Goal: Task Accomplishment & Management: Use online tool/utility

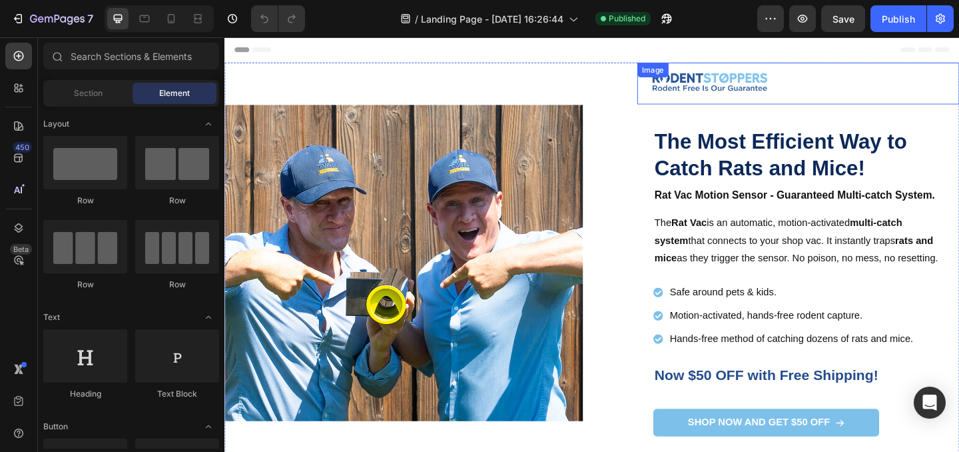
click at [757, 84] on img at bounding box center [753, 87] width 158 height 45
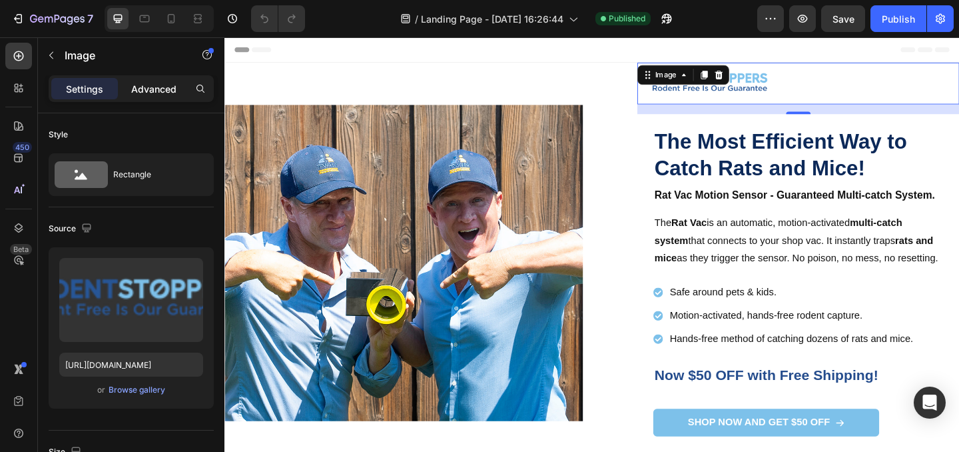
click at [173, 96] on div "Advanced" at bounding box center [154, 88] width 67 height 21
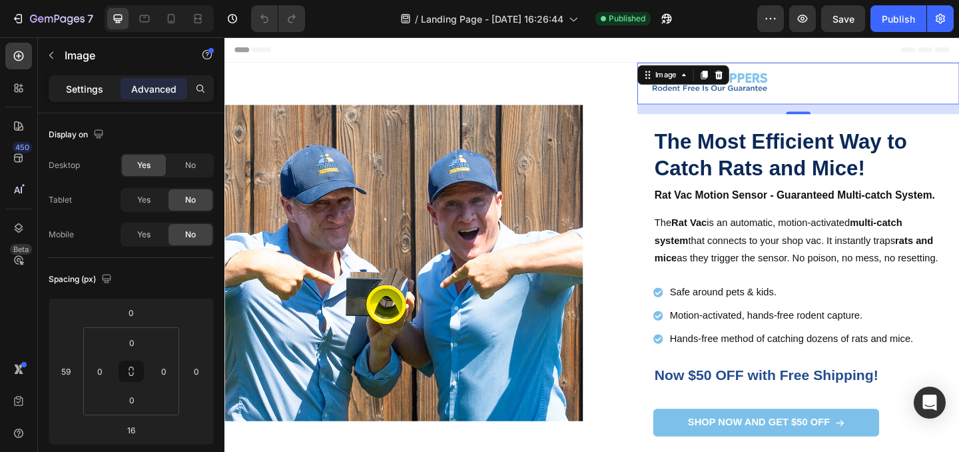
click at [92, 86] on p "Settings" at bounding box center [84, 89] width 37 height 14
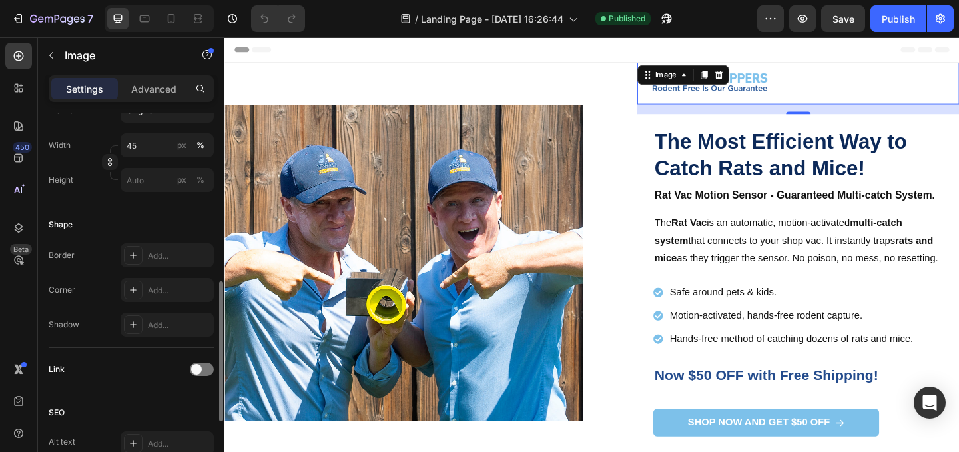
scroll to position [394, 0]
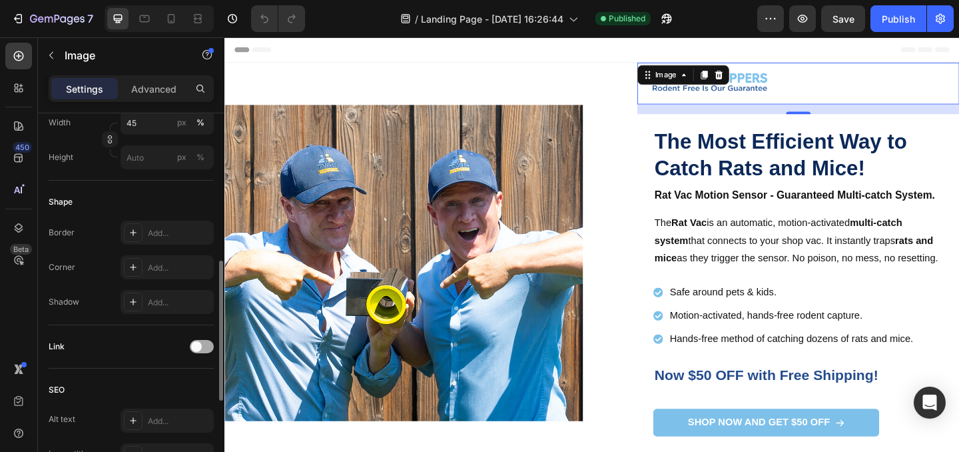
click at [201, 352] on div at bounding box center [202, 346] width 24 height 13
click at [179, 374] on button "Open page" at bounding box center [167, 380] width 93 height 24
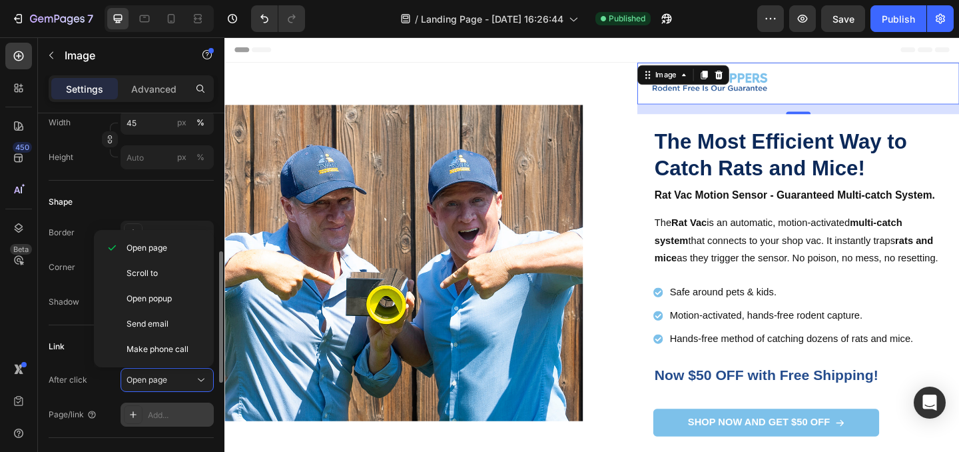
click at [169, 414] on div "Add..." at bounding box center [179, 415] width 63 height 12
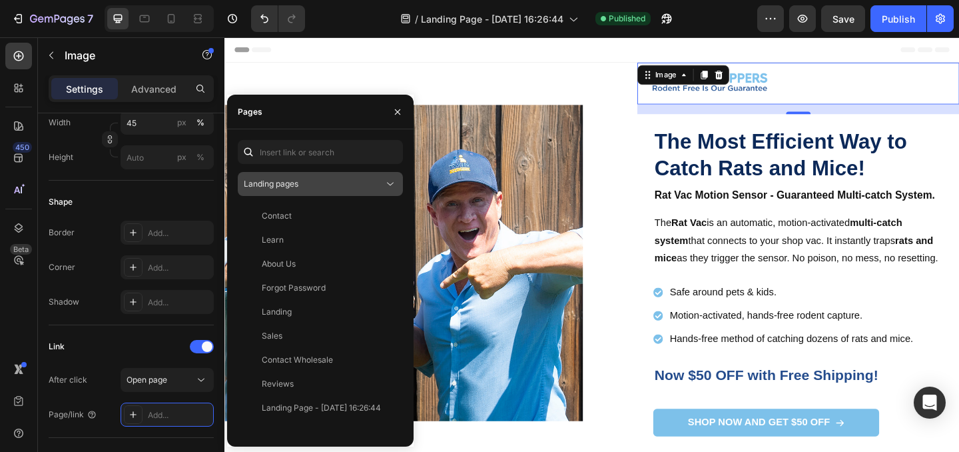
click at [304, 177] on div "Landing pages" at bounding box center [320, 183] width 153 height 13
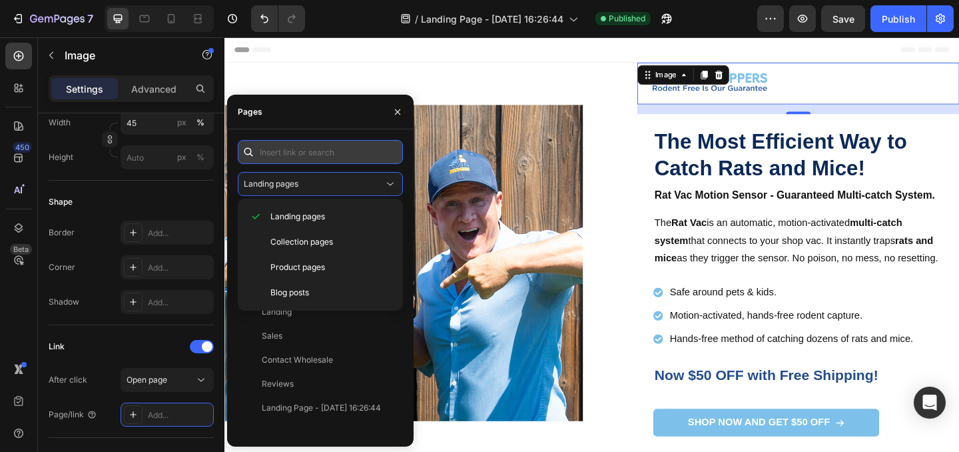
click at [299, 161] on input "text" at bounding box center [320, 152] width 165 height 24
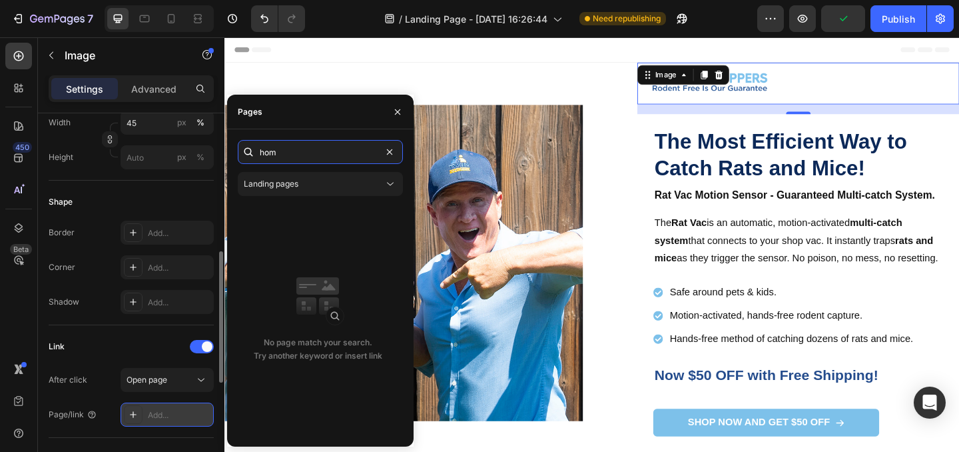
type input "hom"
click at [163, 423] on div "Add..." at bounding box center [167, 414] width 93 height 24
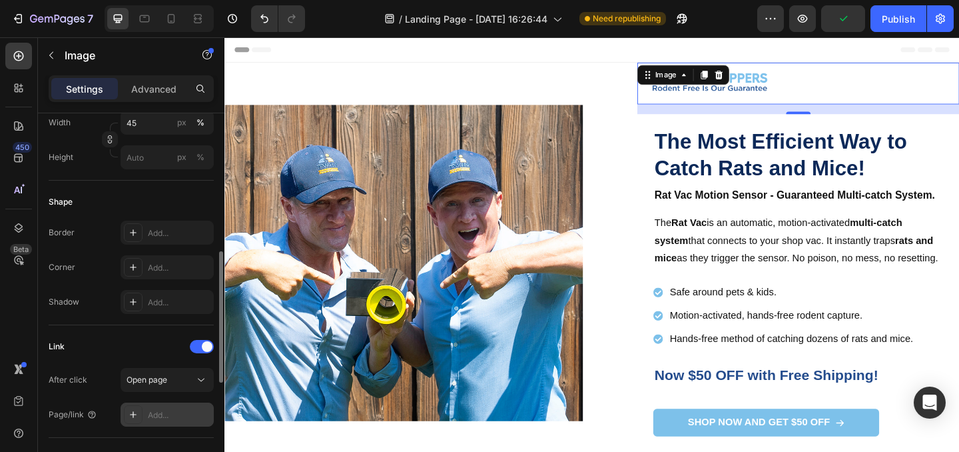
click at [163, 414] on div "Add..." at bounding box center [179, 415] width 63 height 12
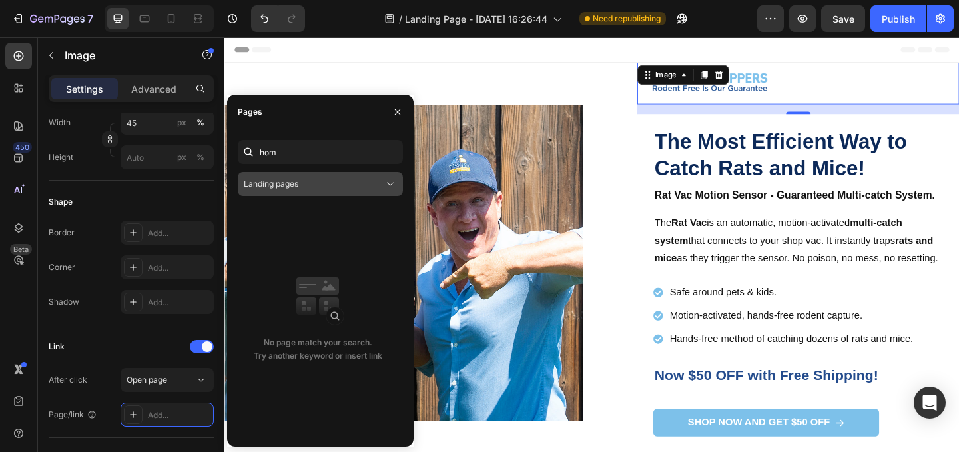
click at [286, 189] on span "Landing pages" at bounding box center [271, 184] width 55 height 12
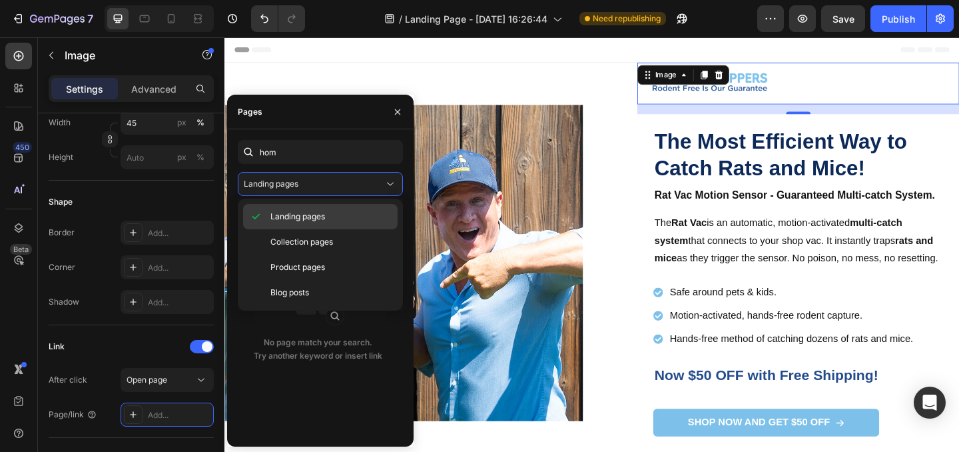
click at [294, 212] on span "Landing pages" at bounding box center [298, 217] width 55 height 12
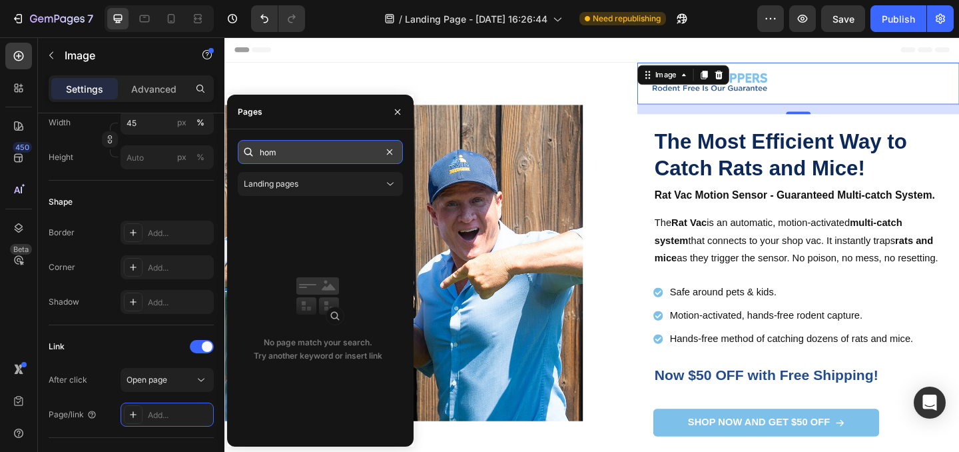
click at [298, 152] on input "hom" at bounding box center [320, 152] width 165 height 24
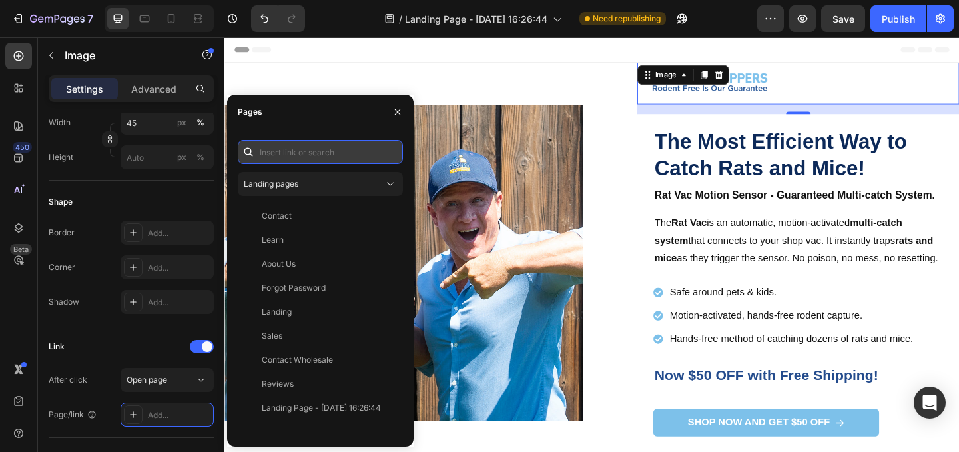
paste input "[URL][DOMAIN_NAME]"
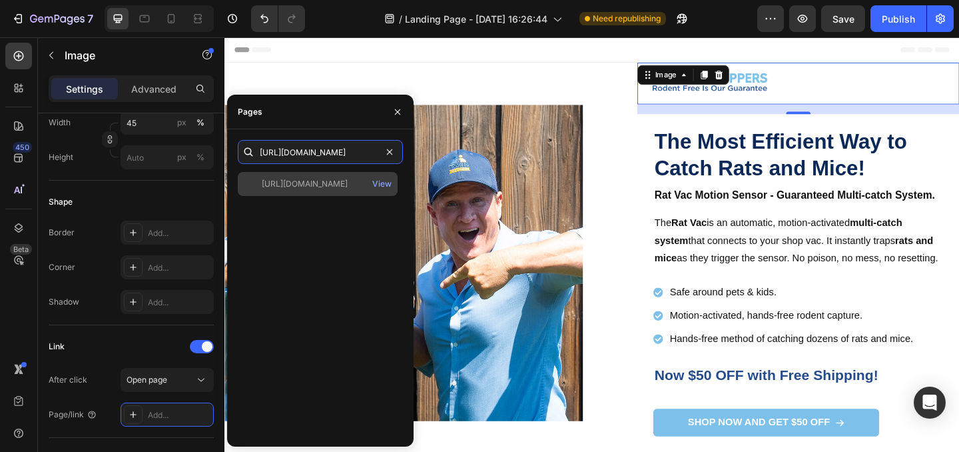
type input "[URL][DOMAIN_NAME]"
click at [336, 177] on div "[URL][DOMAIN_NAME] View" at bounding box center [318, 184] width 160 height 24
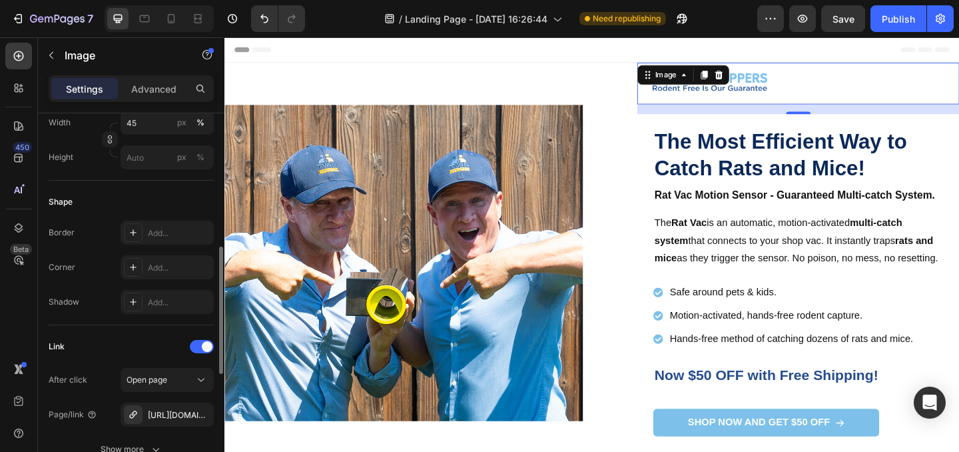
click at [148, 354] on div "Link" at bounding box center [131, 346] width 165 height 21
click at [841, 31] on button "Save" at bounding box center [844, 18] width 44 height 27
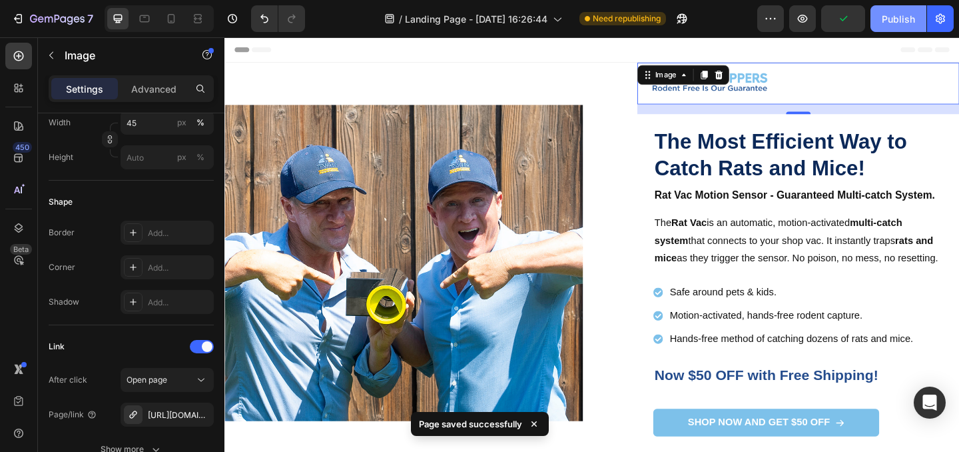
click at [909, 16] on div "Publish" at bounding box center [898, 19] width 33 height 14
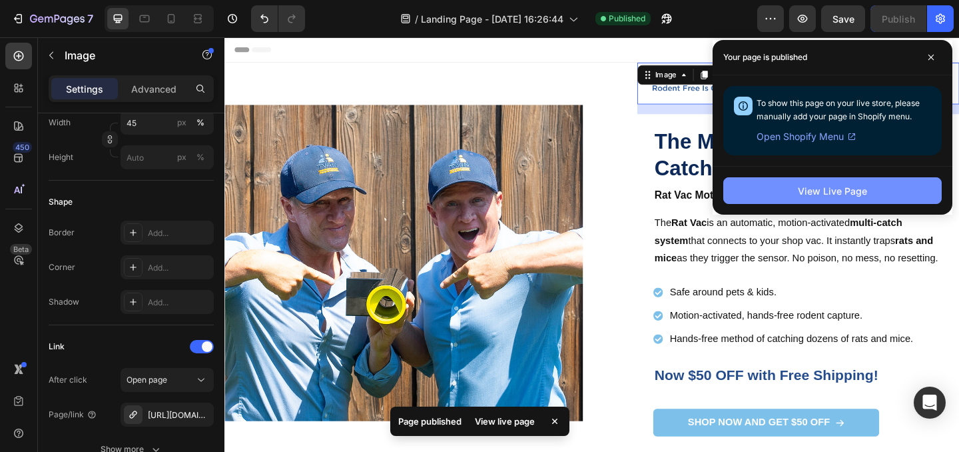
click at [774, 203] on button "View Live Page" at bounding box center [833, 190] width 219 height 27
